Goal: Task Accomplishment & Management: Complete application form

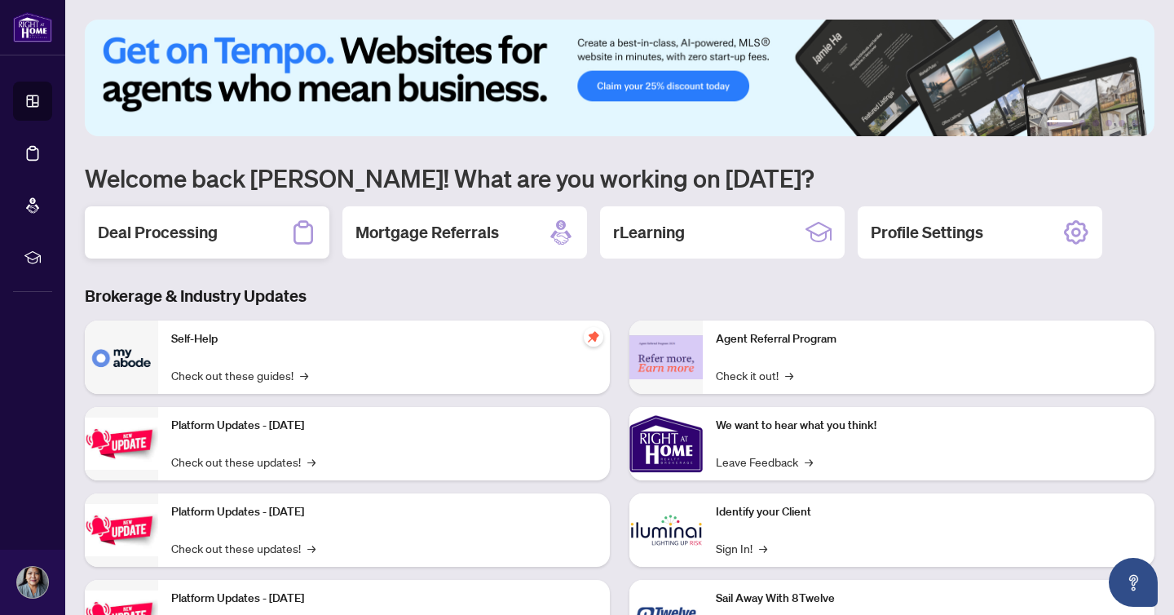
click at [152, 230] on h2 "Deal Processing" at bounding box center [158, 232] width 120 height 23
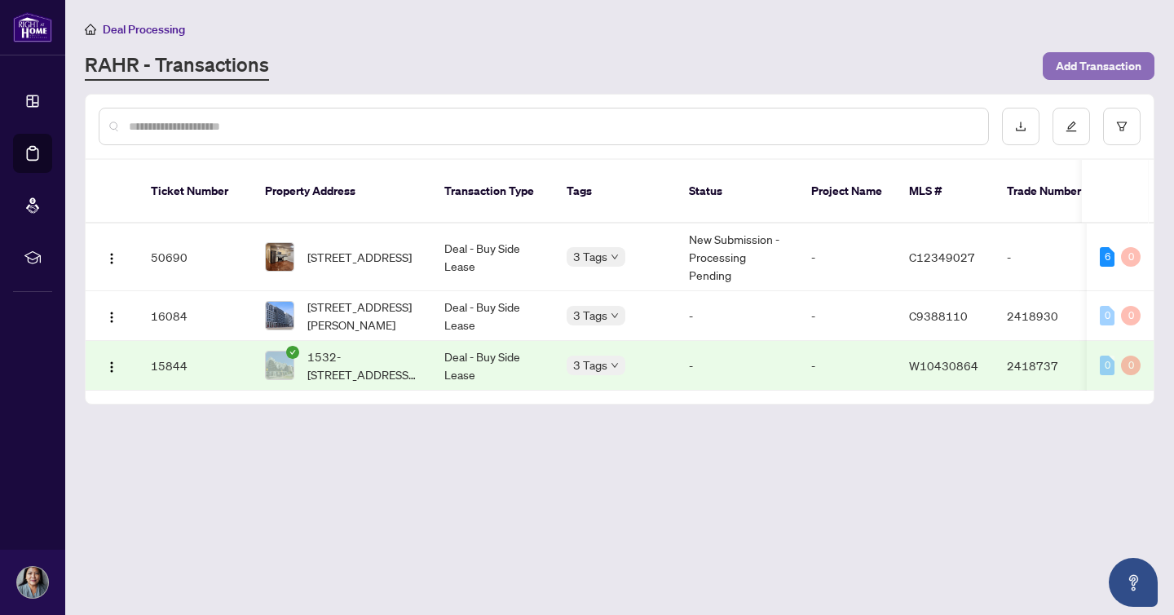
click at [1095, 68] on span "Add Transaction" at bounding box center [1099, 66] width 86 height 26
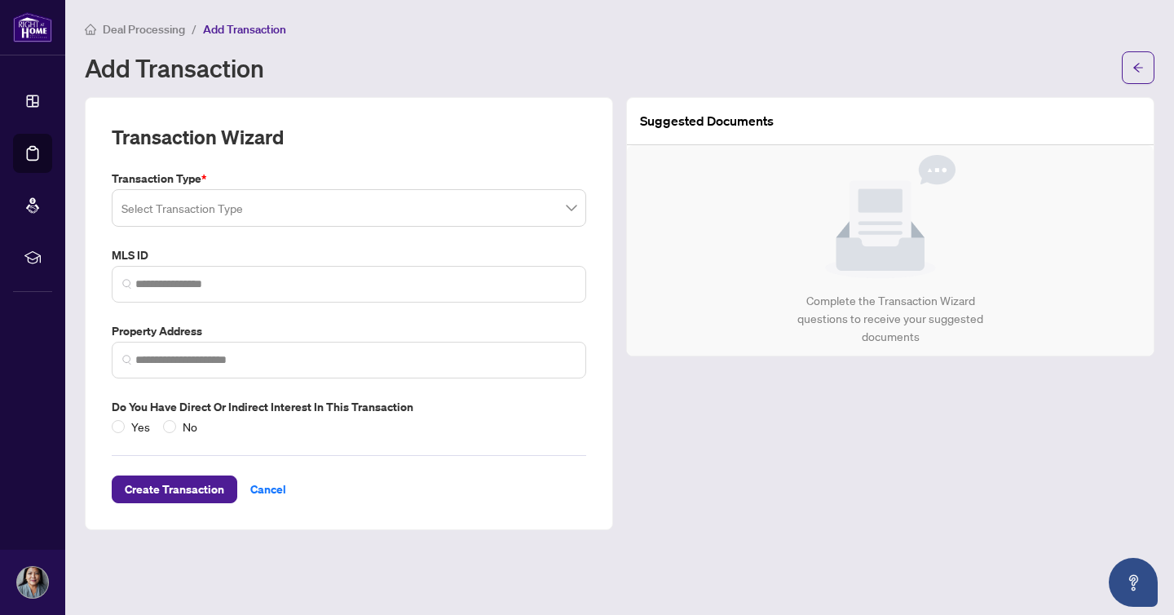
drag, startPoint x: 525, startPoint y: 104, endPoint x: 679, endPoint y: 9, distance: 181.2
click at [536, 97] on div "Transaction Wizard Transaction Type * Select Transaction Type MLS ID Property A…" at bounding box center [349, 313] width 528 height 433
